Goal: Communication & Community: Answer question/provide support

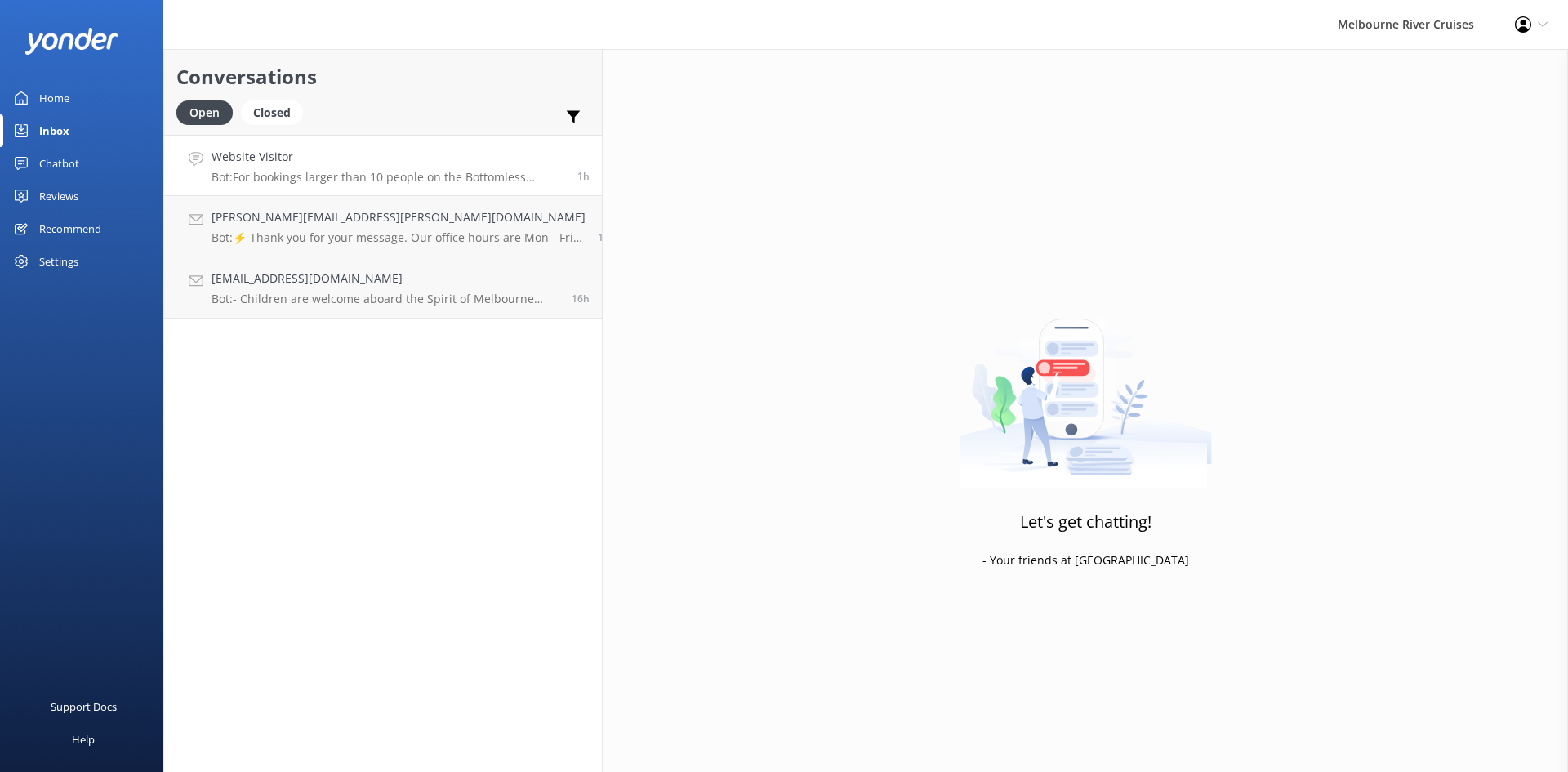
click at [235, 187] on link "Website Visitor Bot: For bookings larger than 10 people on the Bottomless Brunc…" at bounding box center [383, 166] width 438 height 62
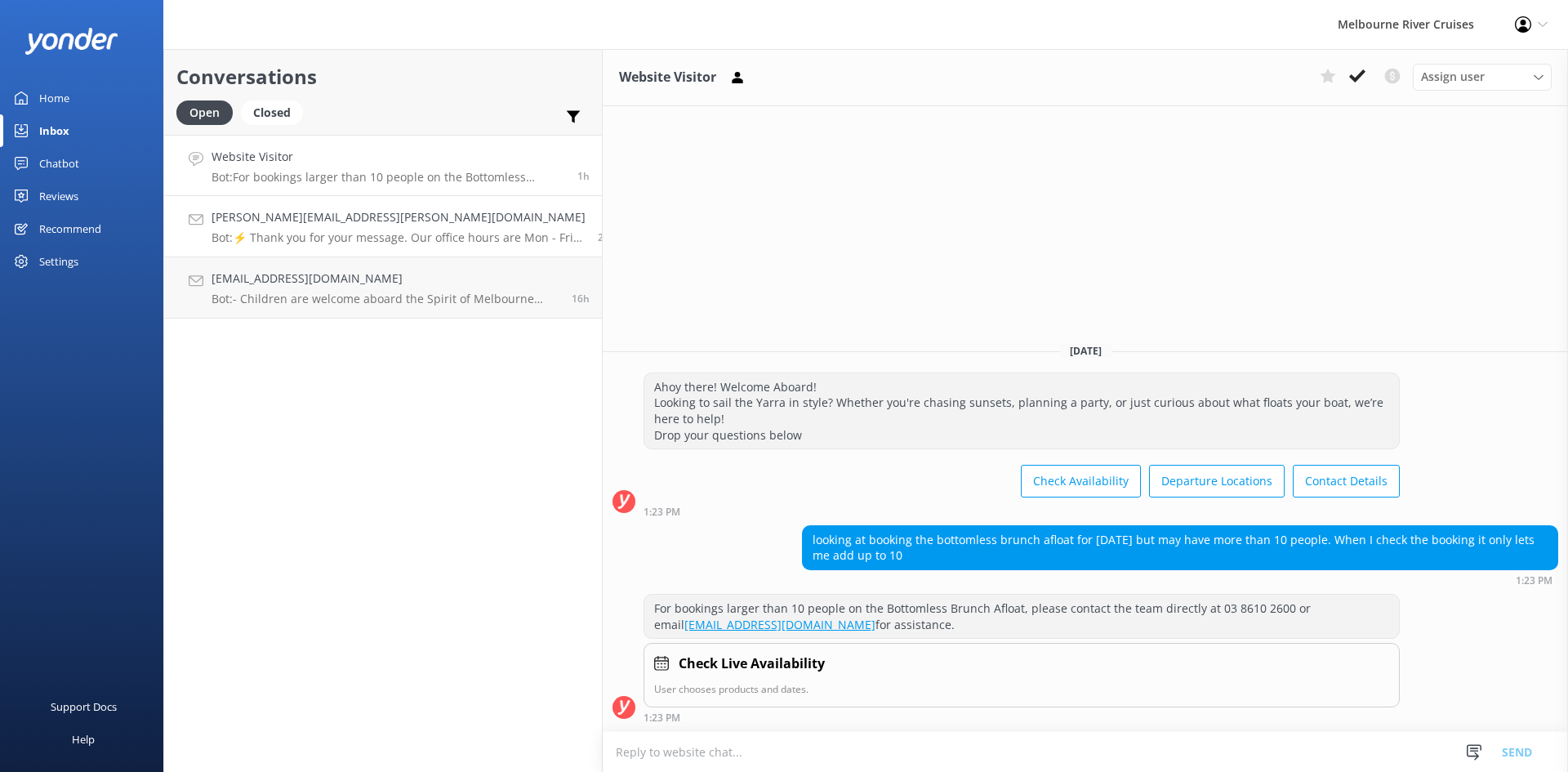
click at [234, 228] on div "jennifer.cora@education.vic.gov.au Bot: ⚡ Thank you for your message. Our offic…" at bounding box center [398, 225] width 374 height 36
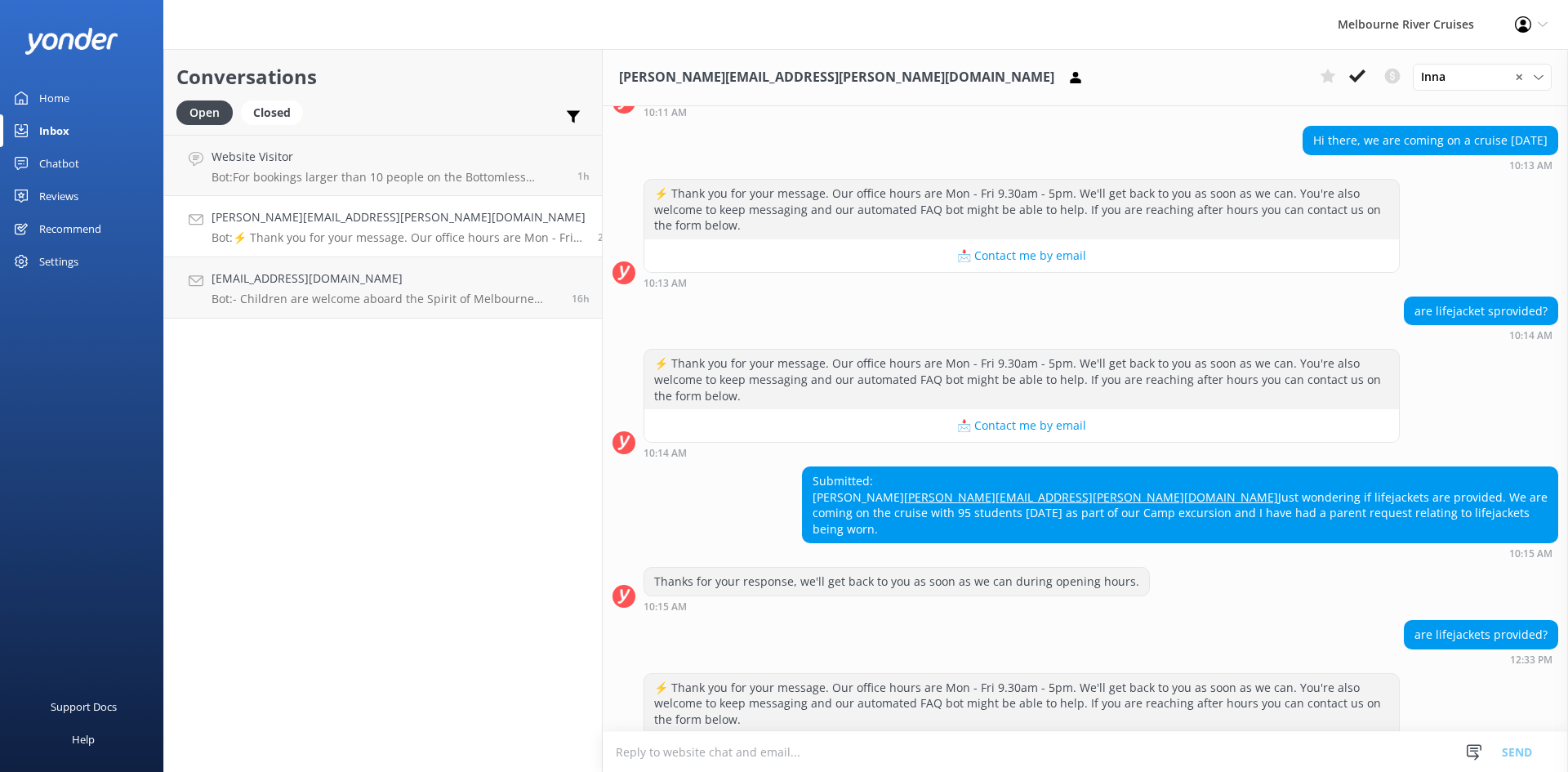
scroll to position [222, 0]
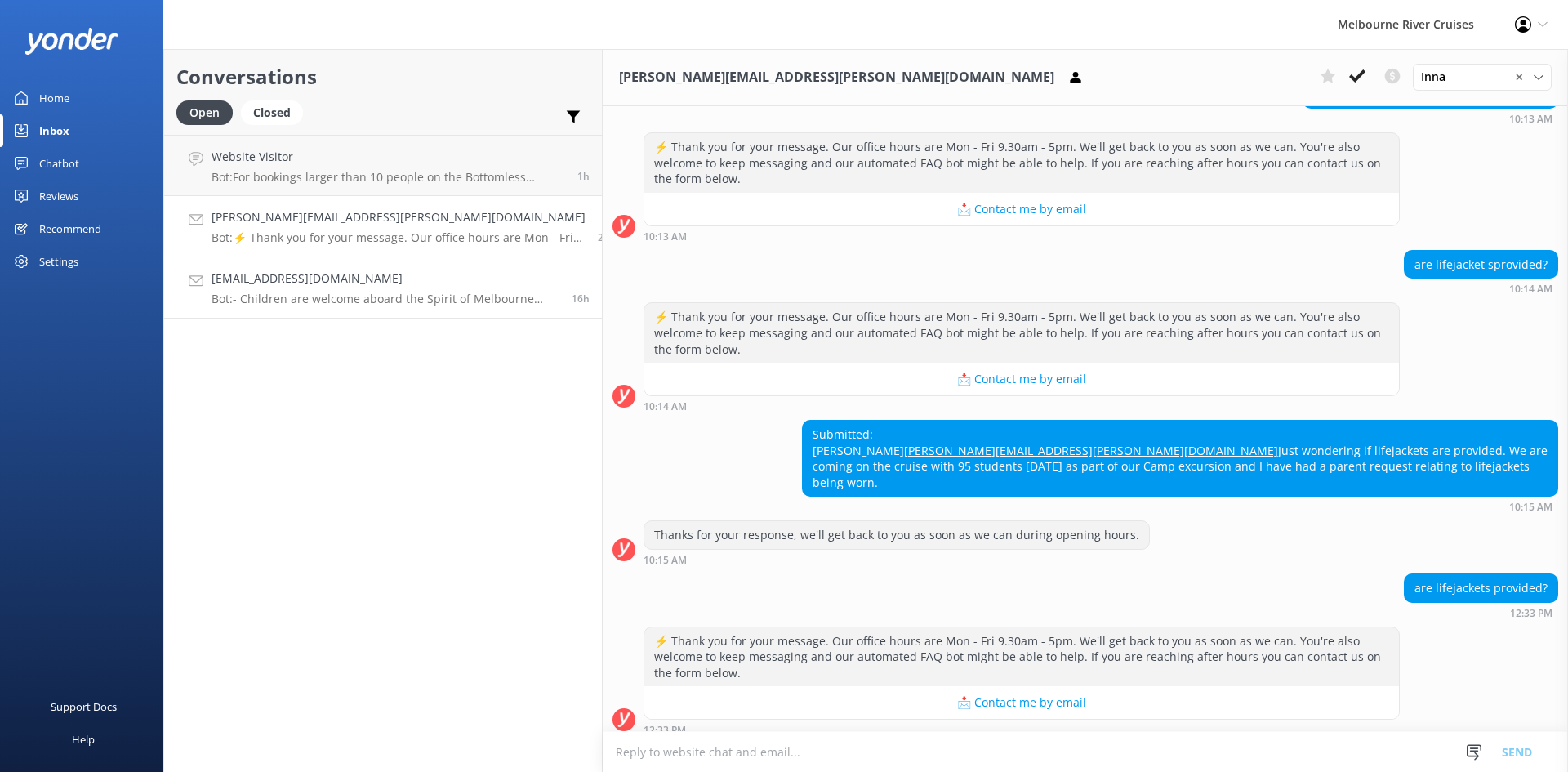
click at [243, 260] on link "rubinayunus21@gmail.com Bot: - Children are welcome aboard the Spirit of Melbou…" at bounding box center [383, 288] width 438 height 62
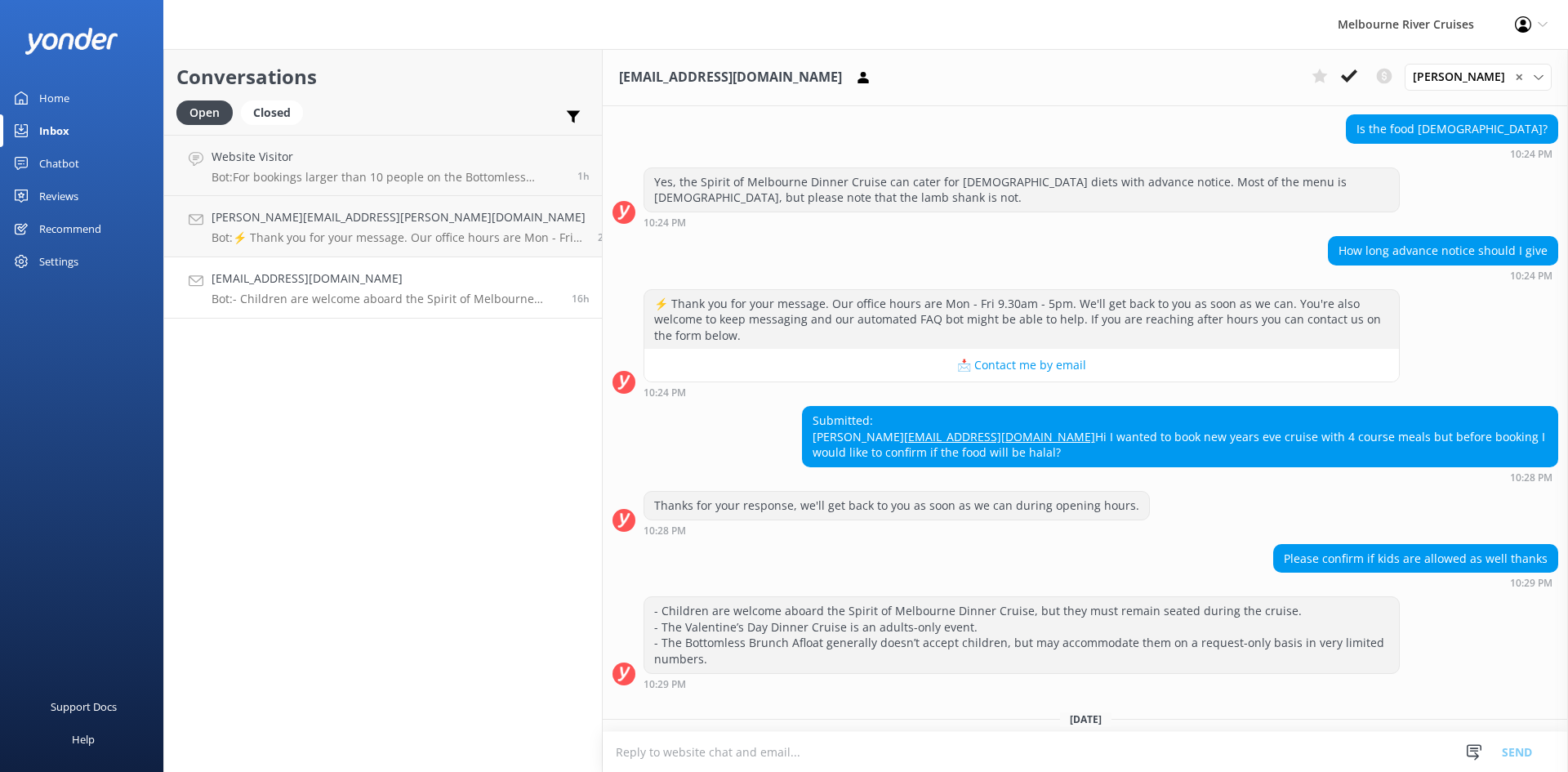
scroll to position [321, 0]
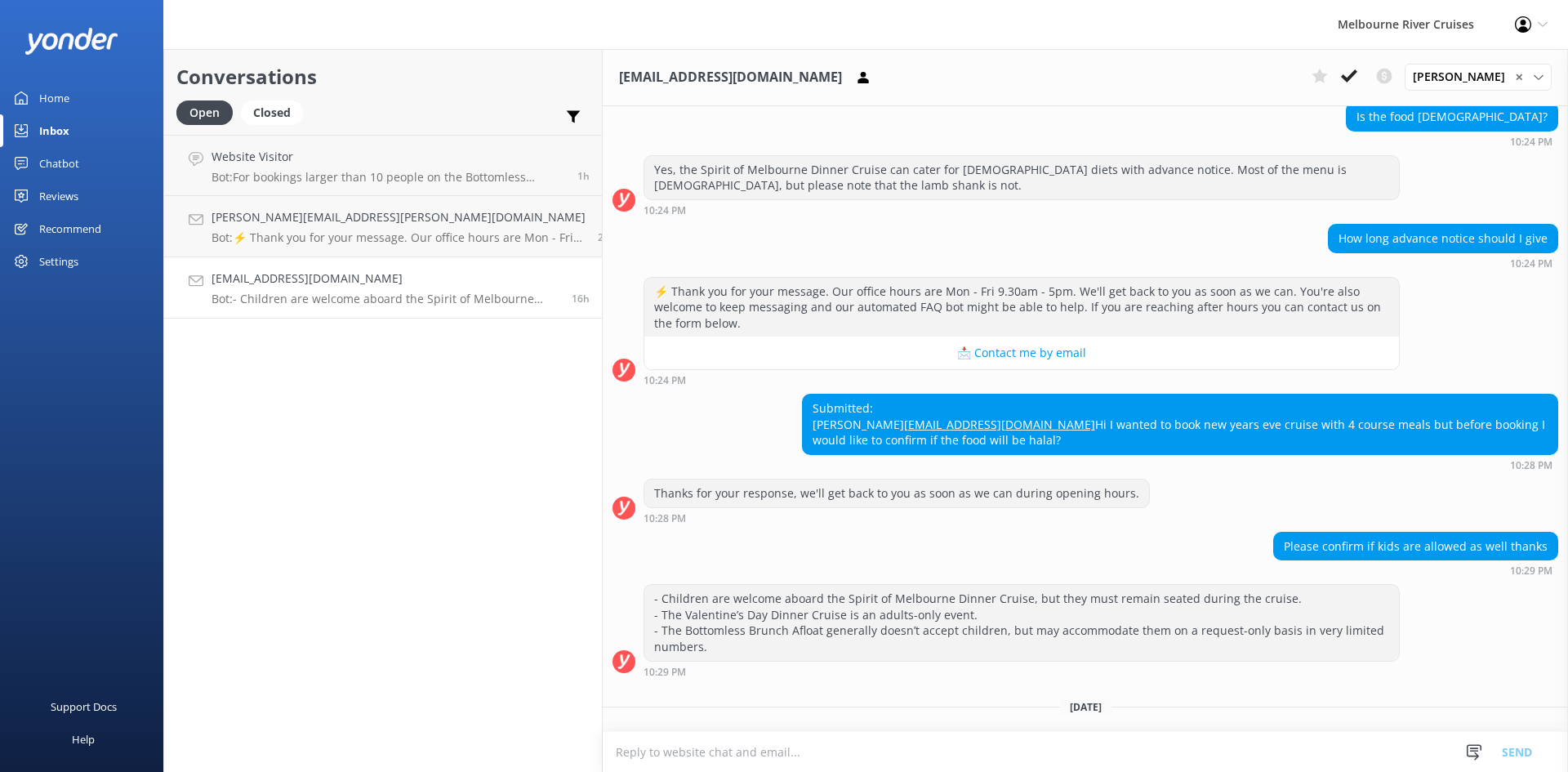
click at [269, 284] on h4 "rubinayunus21@gmail.com" at bounding box center [385, 279] width 348 height 18
click at [300, 169] on div "Website Visitor Bot: For bookings larger than 10 people on the Bottomless Brunc…" at bounding box center [388, 166] width 354 height 35
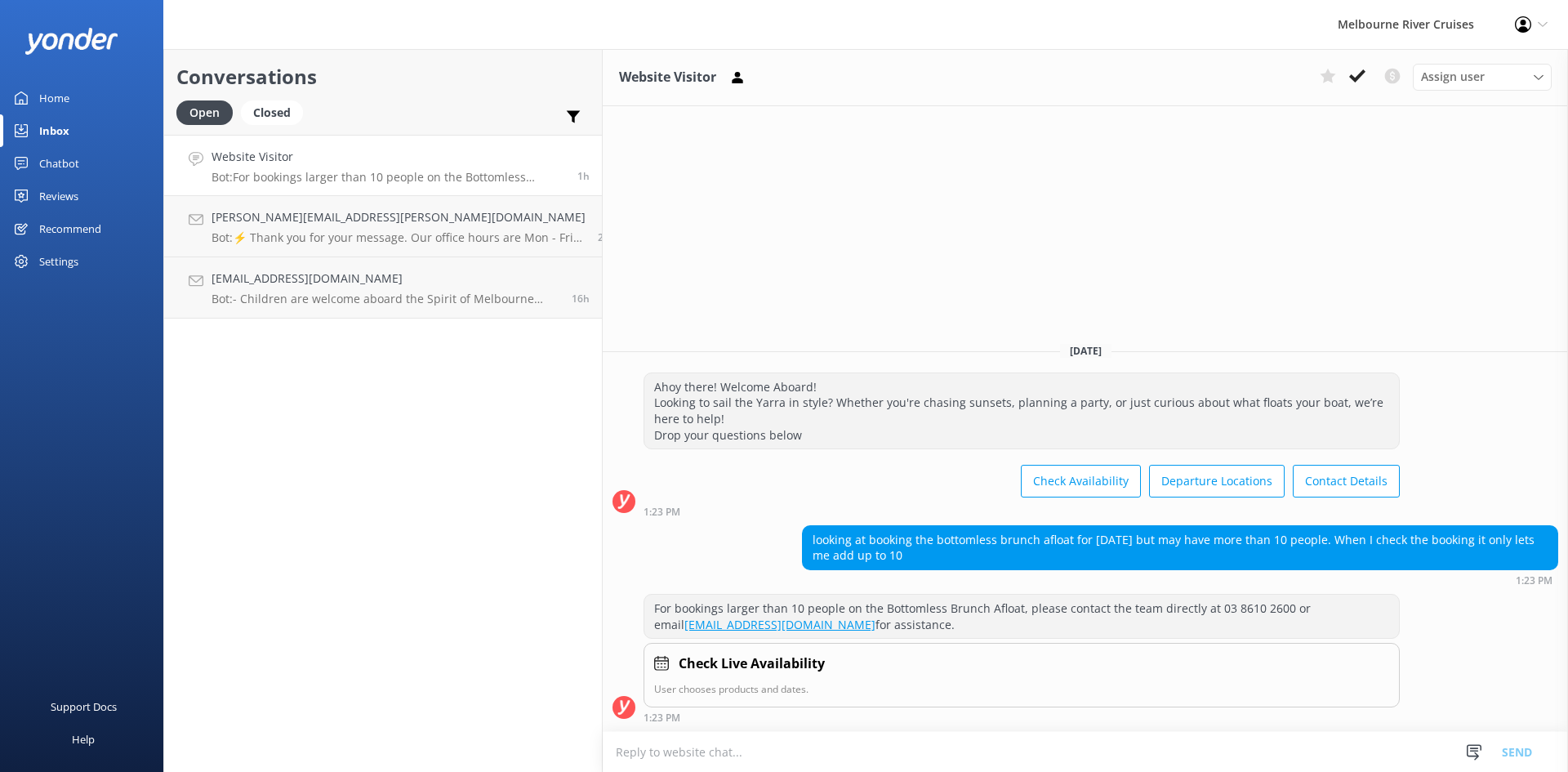
click at [109, 91] on link "Home" at bounding box center [82, 97] width 163 height 32
